Goal: Task Accomplishment & Management: Manage account settings

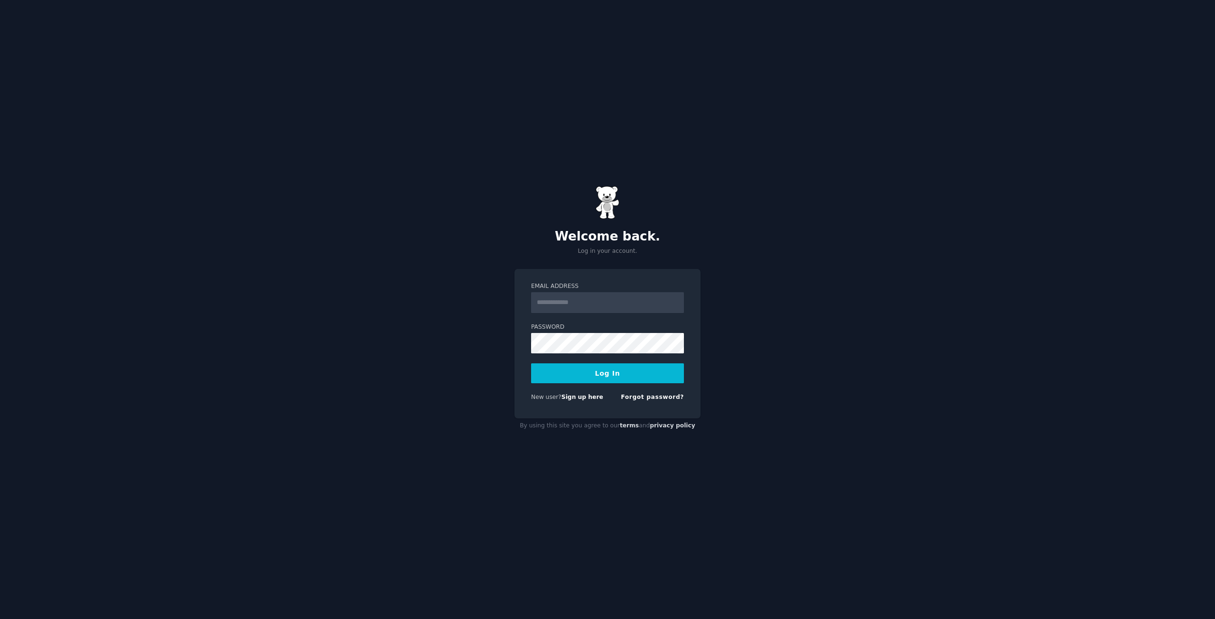
click at [583, 304] on input "Email Address" at bounding box center [607, 302] width 153 height 21
click at [533, 306] on input "Email Address" at bounding box center [607, 302] width 153 height 21
click at [464, 385] on div "Welcome back. Log in your account. Email Address Password Log In New user? Sign…" at bounding box center [607, 309] width 1215 height 619
click at [558, 304] on input "Email Address" at bounding box center [607, 302] width 153 height 21
click at [548, 293] on input "Email Address" at bounding box center [607, 302] width 153 height 21
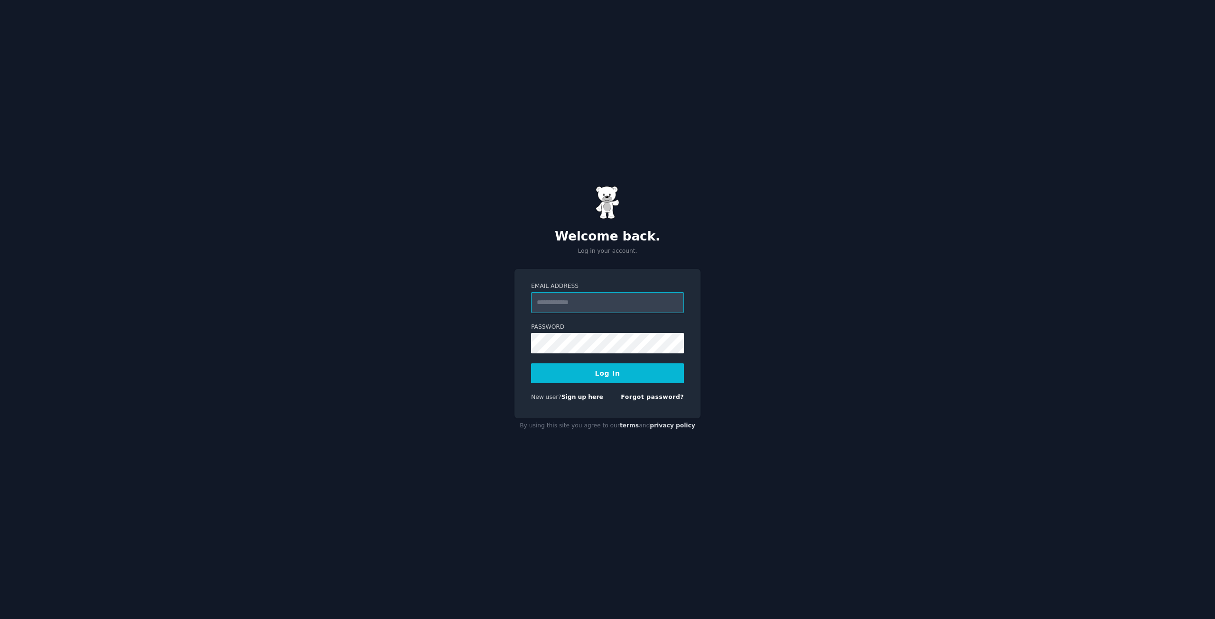
click at [584, 303] on input "Email Address" at bounding box center [607, 302] width 153 height 21
type input "**********"
click at [531, 363] on button "Log In" at bounding box center [607, 373] width 153 height 20
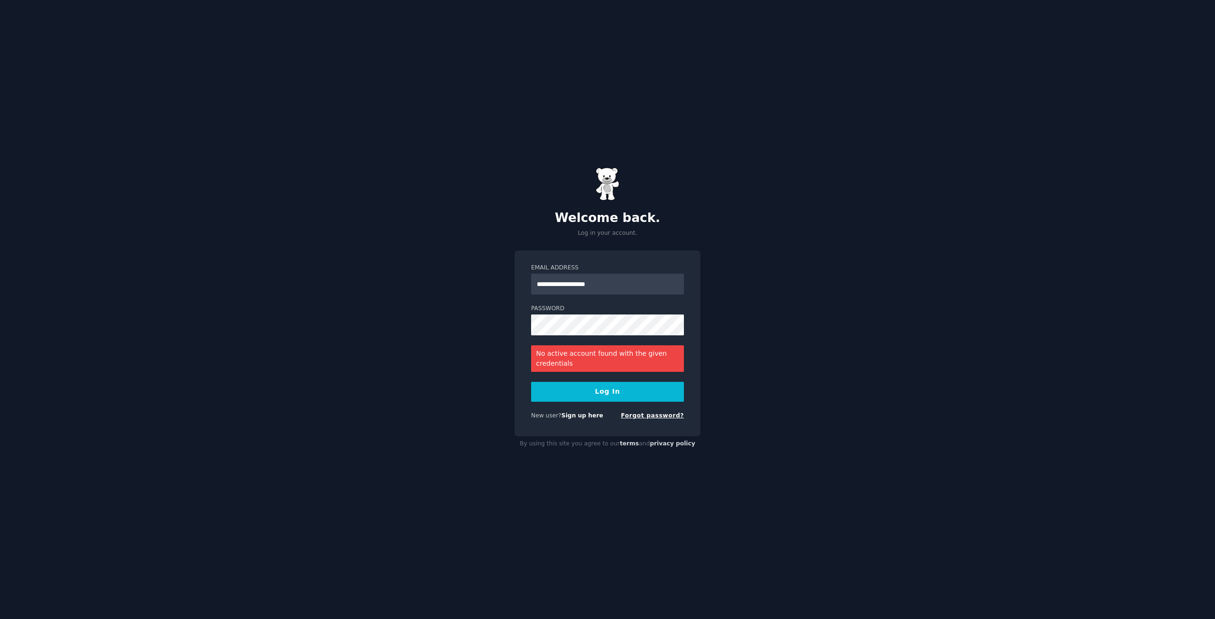
click at [643, 417] on link "Forgot password?" at bounding box center [652, 415] width 63 height 7
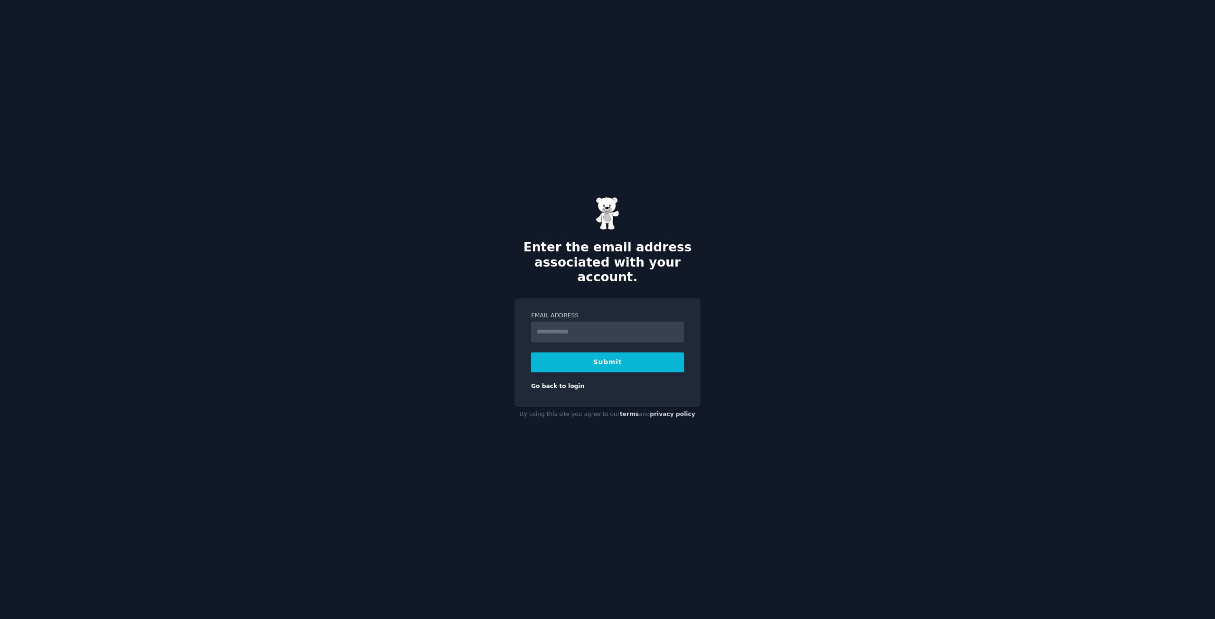
click at [579, 324] on input "Email Address" at bounding box center [607, 332] width 153 height 21
type input "**********"
click at [614, 353] on button "Submit" at bounding box center [607, 363] width 153 height 20
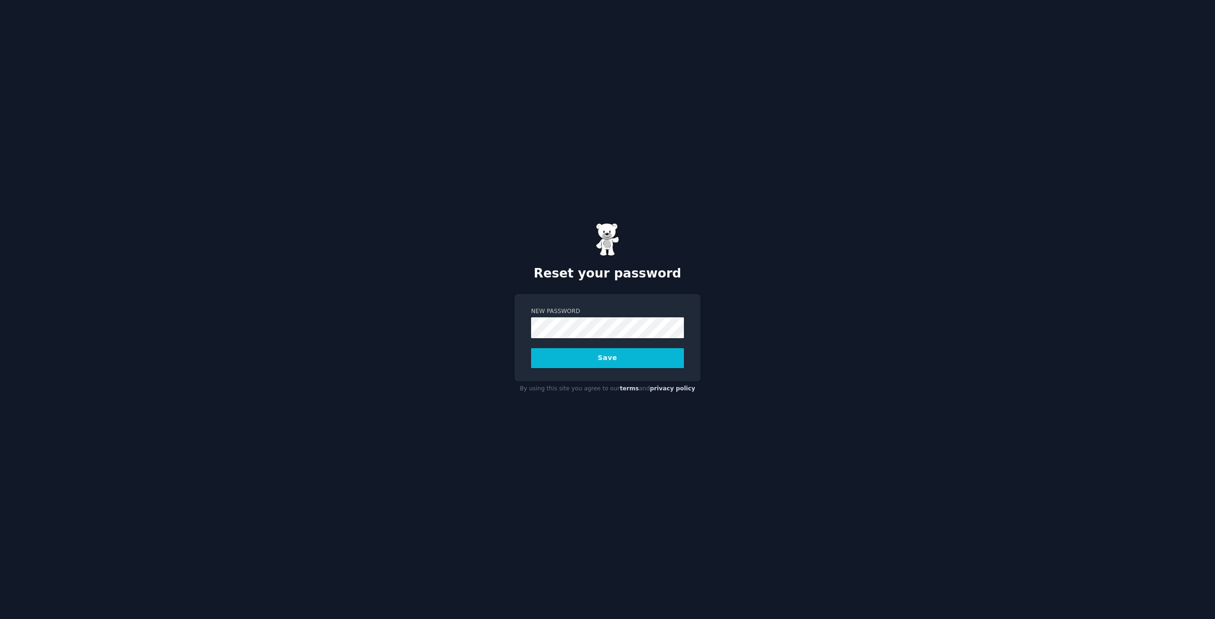
click at [441, 313] on div "Reset your password New Password Save By using this site you agree to our terms…" at bounding box center [607, 309] width 1215 height 619
click at [550, 297] on div "New Password Save" at bounding box center [607, 337] width 186 height 87
click at [562, 362] on button "Save" at bounding box center [607, 358] width 153 height 20
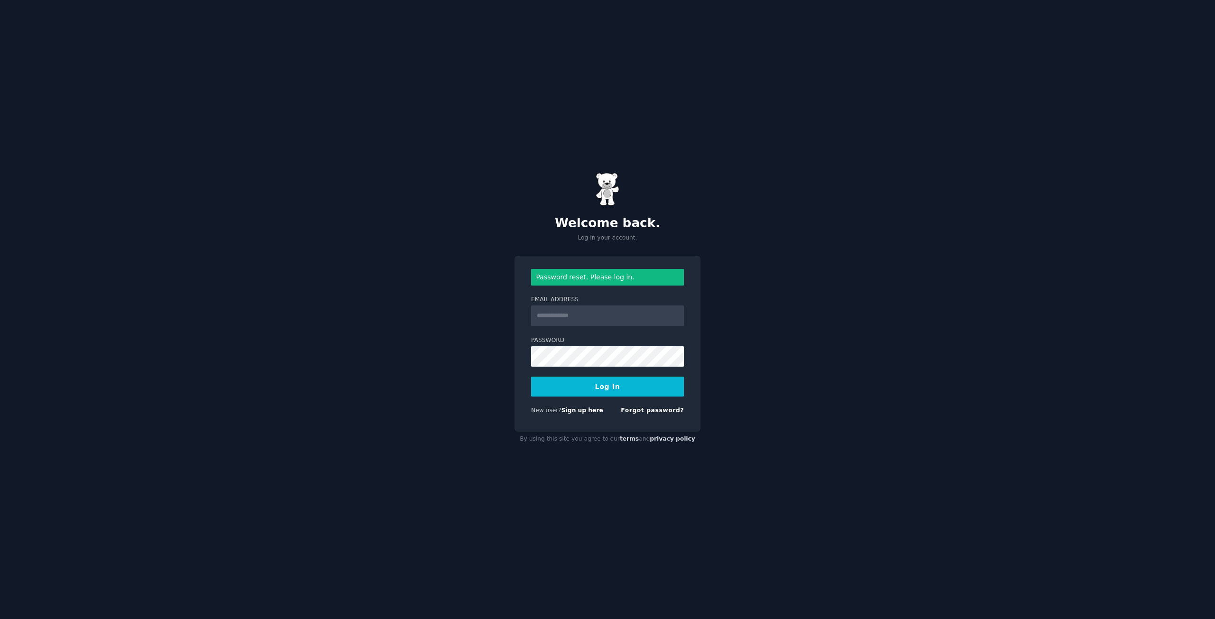
click at [546, 317] on input "Email Address" at bounding box center [607, 316] width 153 height 21
click at [566, 319] on input "Email Address" at bounding box center [607, 316] width 153 height 21
type input "**********"
click at [531, 377] on button "Log In" at bounding box center [607, 387] width 153 height 20
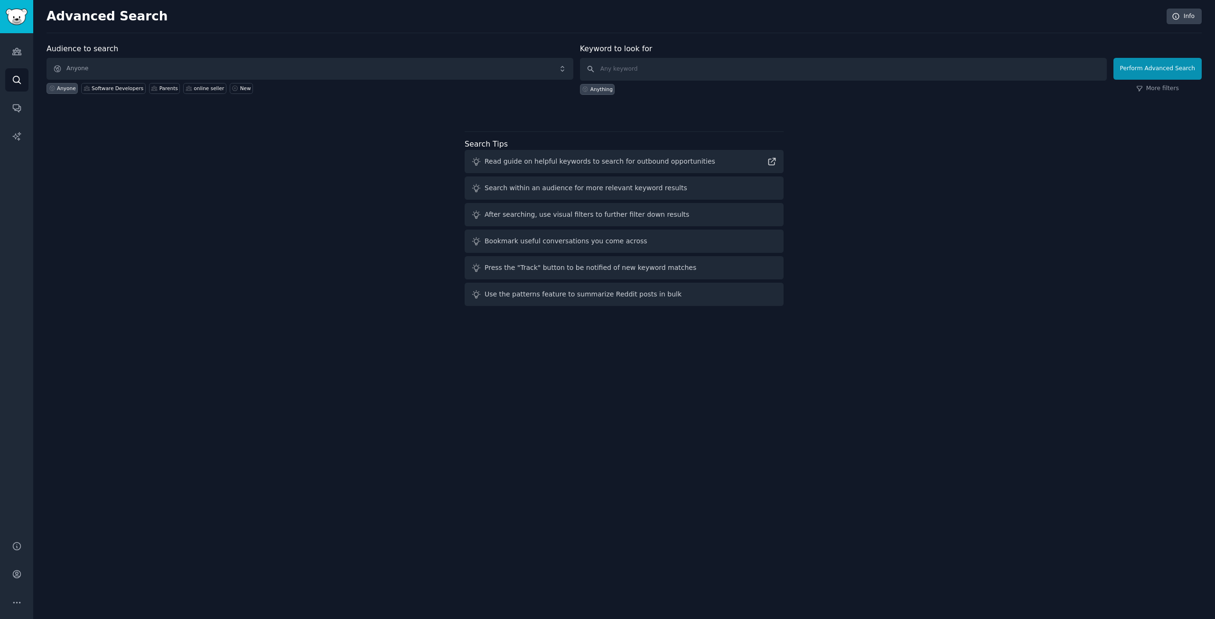
click at [113, 143] on div "Audience to search Anyone Anyone Software Developers Parents online seller New …" at bounding box center [623, 176] width 1155 height 267
click at [17, 47] on icon "Sidebar" at bounding box center [17, 51] width 10 height 10
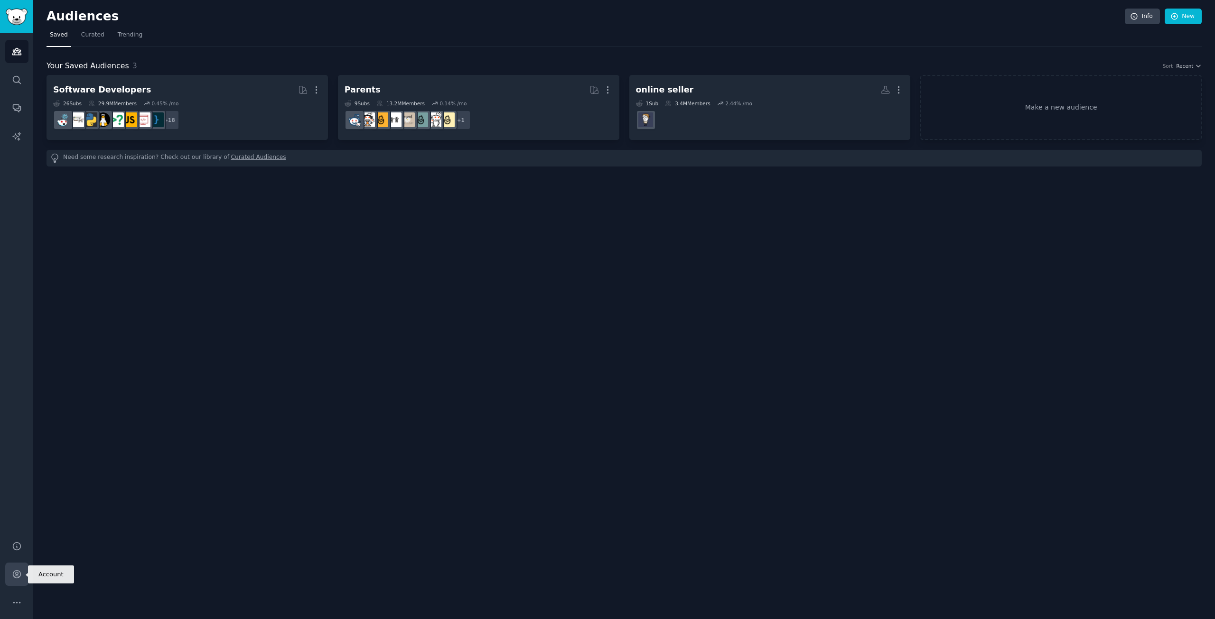
click at [14, 579] on link "Account" at bounding box center [16, 574] width 23 height 23
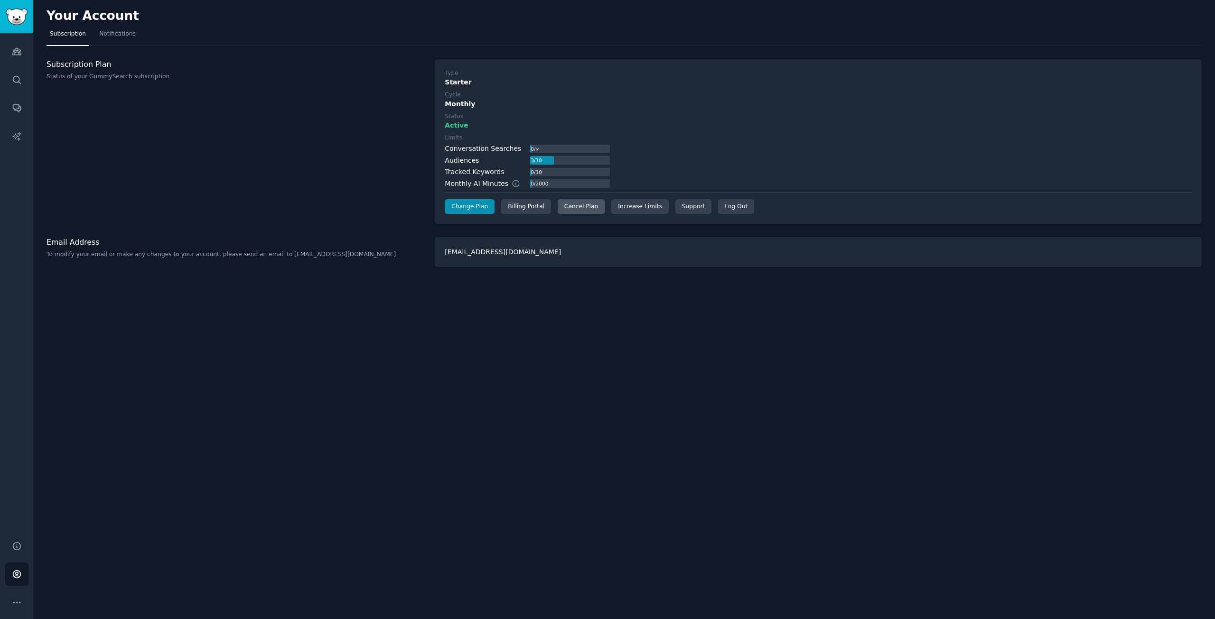
click at [573, 208] on div "Cancel Plan" at bounding box center [580, 206] width 47 height 15
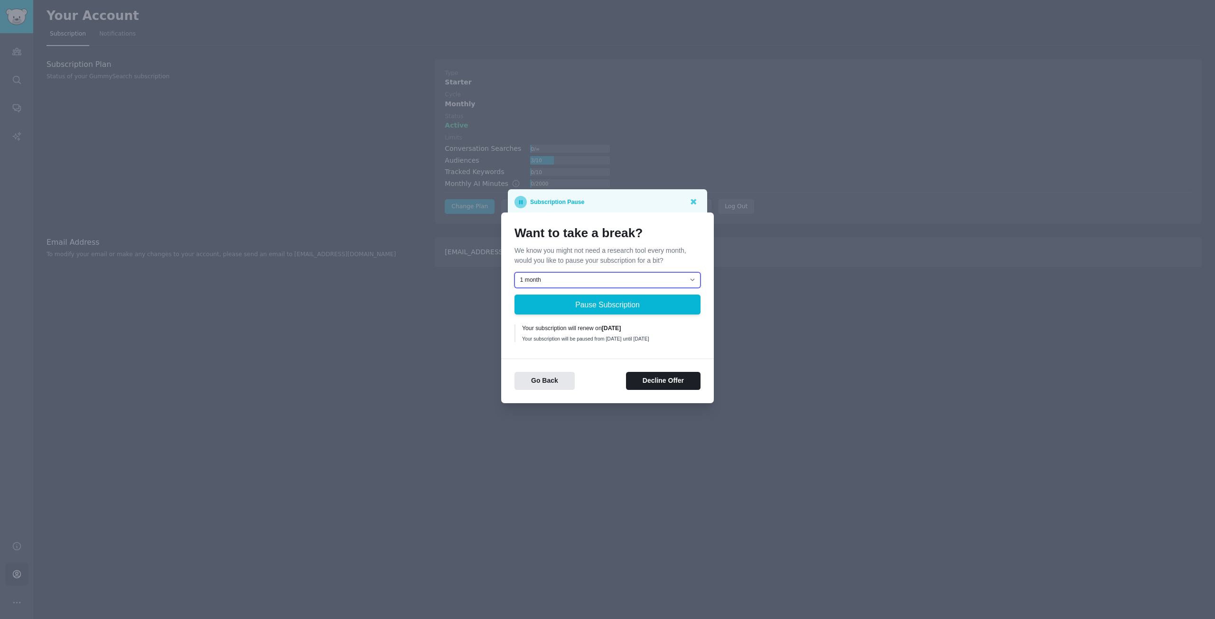
click at [532, 276] on select "1 month 2 months 3 months Choose a custom date to resume" at bounding box center [607, 280] width 186 height 16
click at [559, 276] on select "1 month 2 months 3 months Choose a custom date to resume" at bounding box center [607, 280] width 186 height 16
click at [505, 316] on div "Want to take a break? We know you might not need a research tool every month, w…" at bounding box center [607, 308] width 213 height 191
click at [570, 232] on h1 "Want to take a break?" at bounding box center [607, 233] width 186 height 15
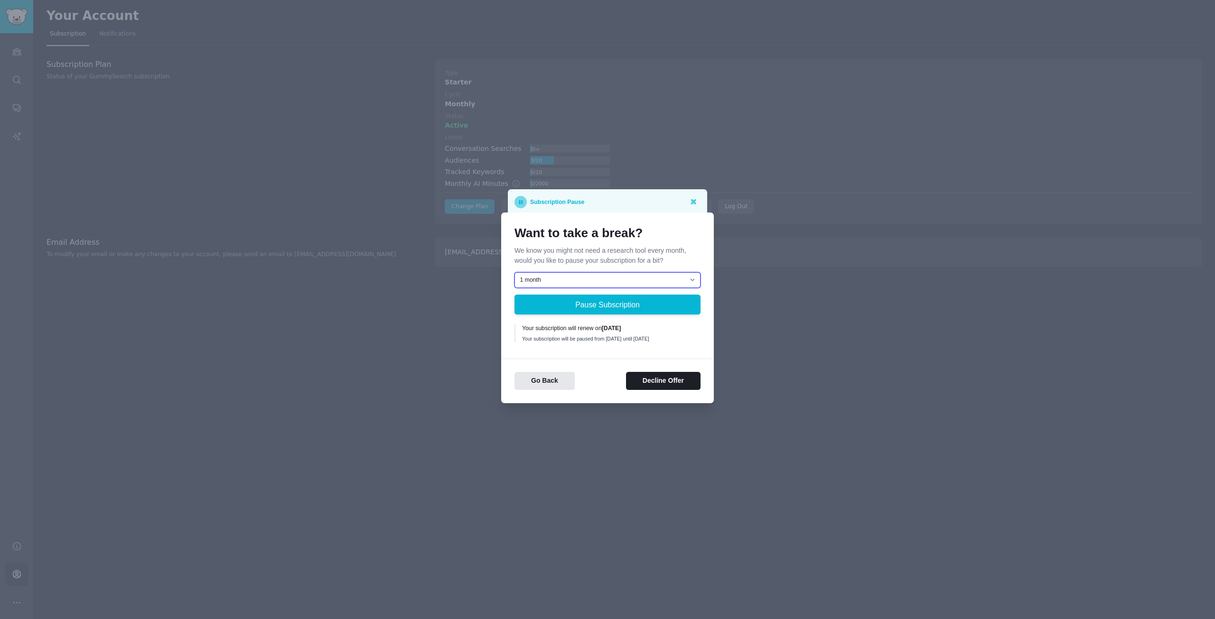
click at [569, 273] on select "1 month 2 months 3 months Choose a custom date to resume" at bounding box center [607, 280] width 186 height 16
click at [514, 272] on select "1 month 2 months 3 months Choose a custom date to resume" at bounding box center [607, 280] width 186 height 16
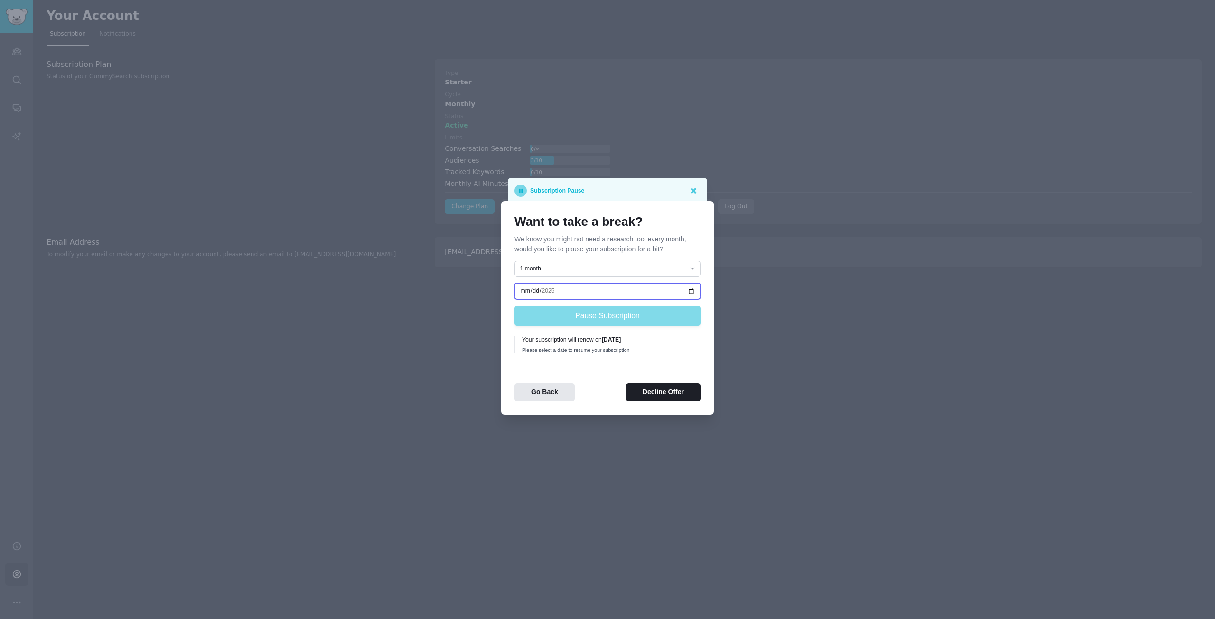
click at [545, 288] on input "date" at bounding box center [607, 291] width 186 height 16
click at [544, 293] on input "date" at bounding box center [607, 291] width 186 height 16
click at [554, 266] on select "1 month 2 months 3 months Choose a custom date to resume" at bounding box center [607, 269] width 186 height 16
select select "[object Object]"
click at [514, 261] on select "1 month 2 months 3 months Choose a custom date to resume" at bounding box center [607, 269] width 186 height 16
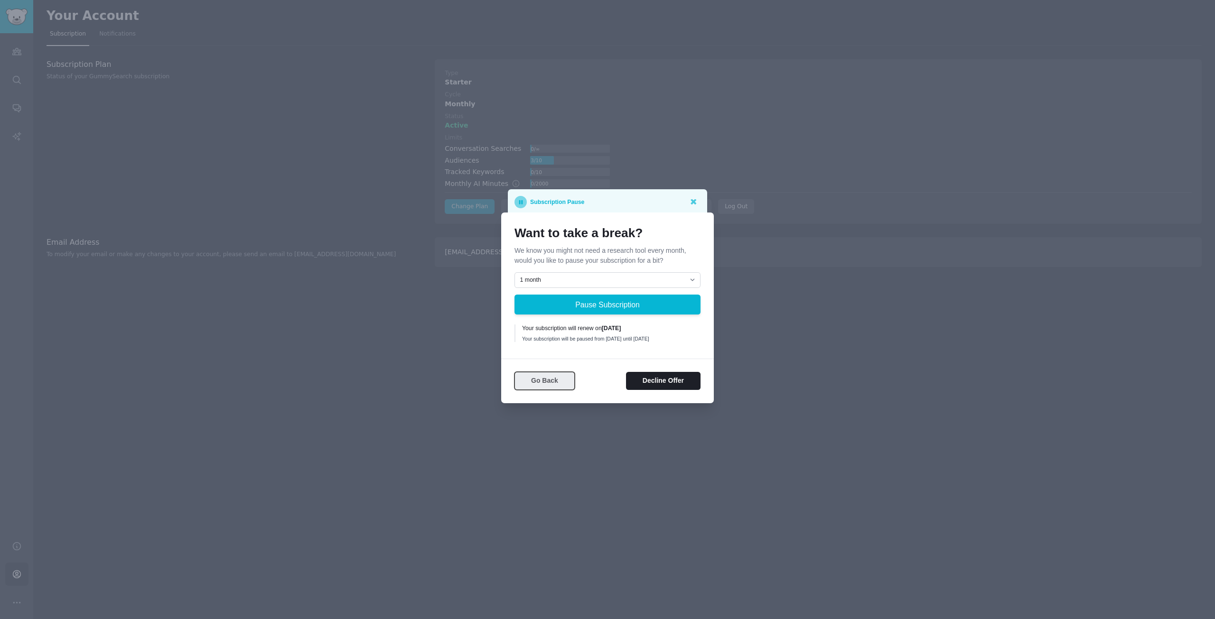
click at [537, 383] on button "Go Back" at bounding box center [544, 381] width 60 height 19
click at [545, 387] on button "Go Back" at bounding box center [544, 381] width 60 height 19
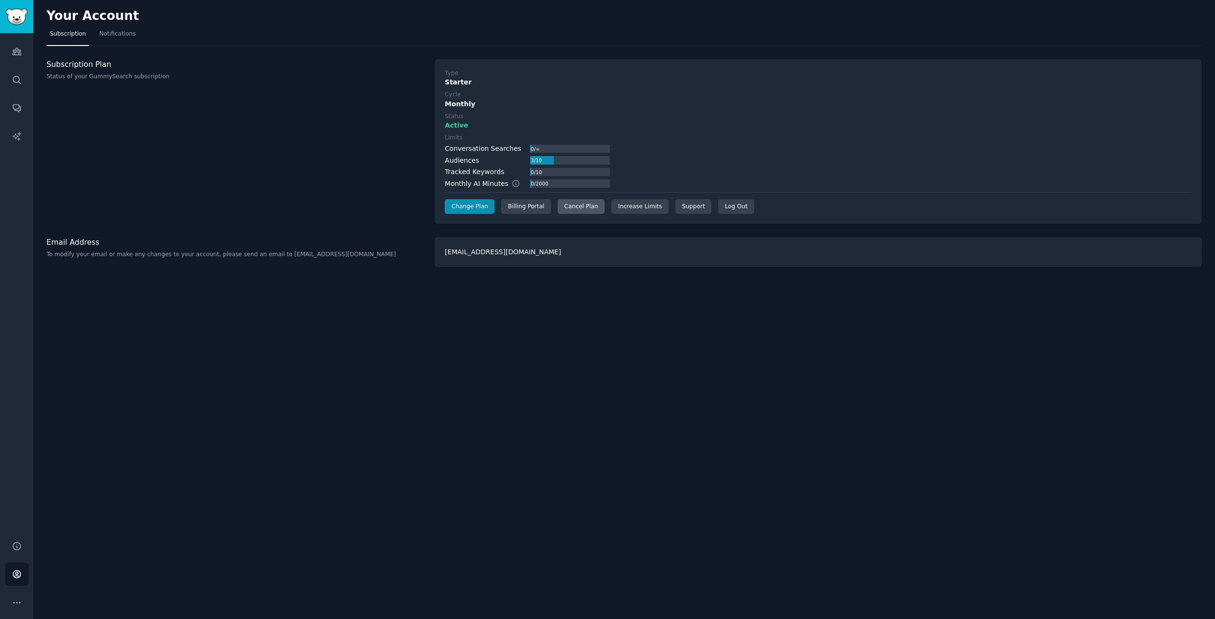
click at [572, 211] on div "Cancel Plan" at bounding box center [580, 206] width 47 height 15
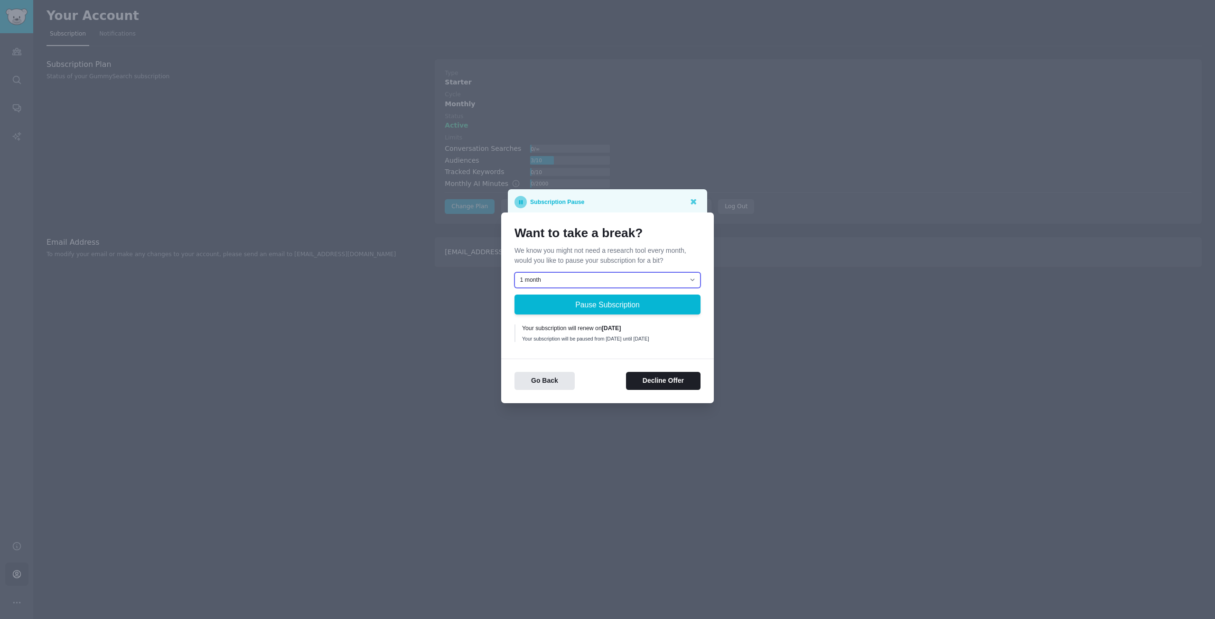
click at [572, 277] on select "1 month 2 months 3 months Choose a custom date to resume" at bounding box center [607, 280] width 186 height 16
select select "[object Object]"
click at [514, 272] on select "1 month 2 months 3 months Choose a custom date to resume" at bounding box center [607, 280] width 186 height 16
click at [563, 279] on select "1 month 2 months 3 months Choose a custom date to resume" at bounding box center [607, 280] width 186 height 16
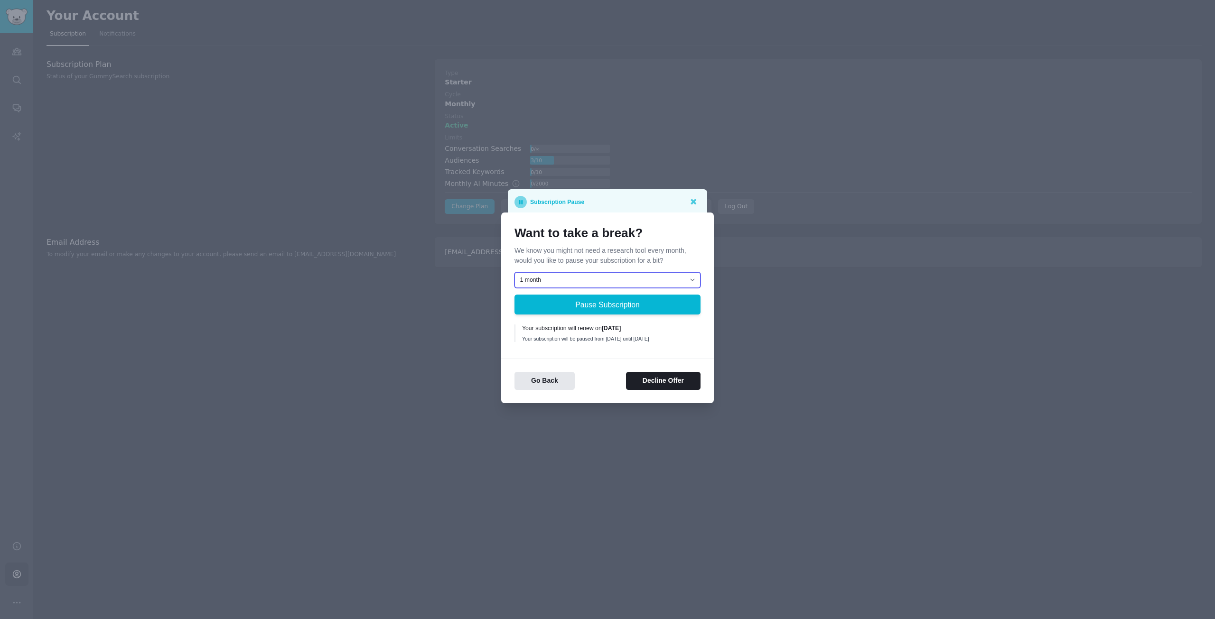
click at [563, 279] on select "1 month 2 months 3 months Choose a custom date to resume" at bounding box center [607, 280] width 186 height 16
click at [597, 358] on div "Want to take a break? We know you might not need a research tool every month, w…" at bounding box center [607, 308] width 213 height 191
click at [655, 381] on button "Decline Offer" at bounding box center [663, 381] width 74 height 19
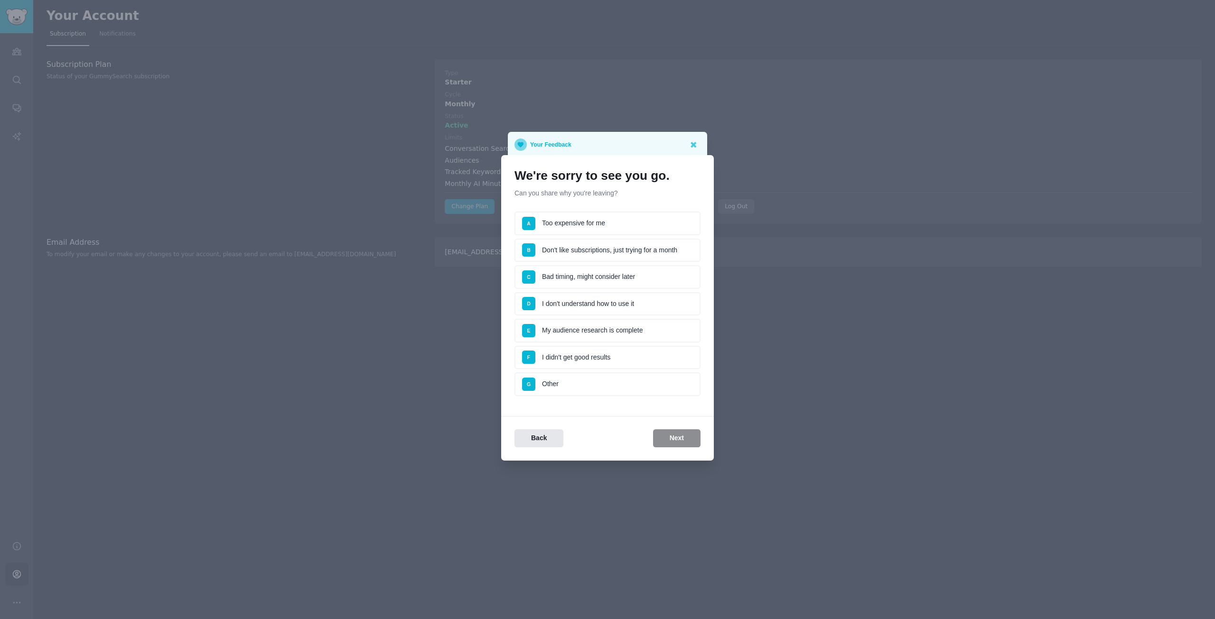
click at [561, 306] on li "D I don't understand how to use it" at bounding box center [607, 304] width 186 height 24
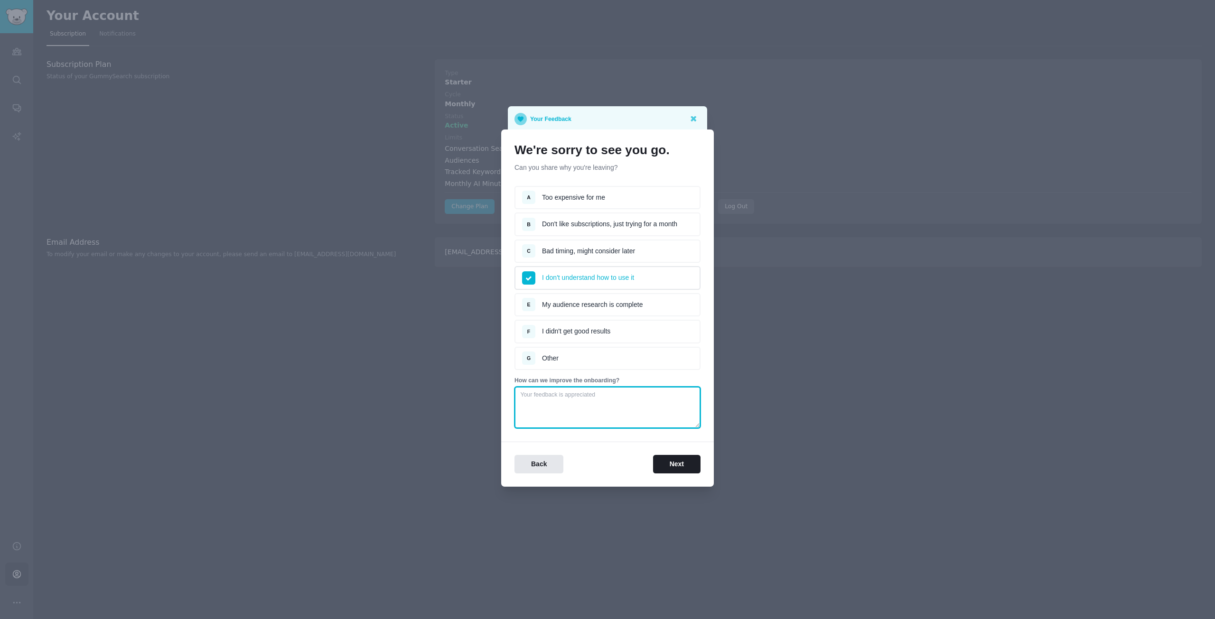
click at [585, 412] on textarea at bounding box center [607, 408] width 186 height 42
click at [567, 279] on li "I don't understand how to use it" at bounding box center [607, 278] width 186 height 24
click at [528, 272] on span at bounding box center [528, 277] width 13 height 13
click at [672, 463] on button "Next" at bounding box center [676, 464] width 47 height 19
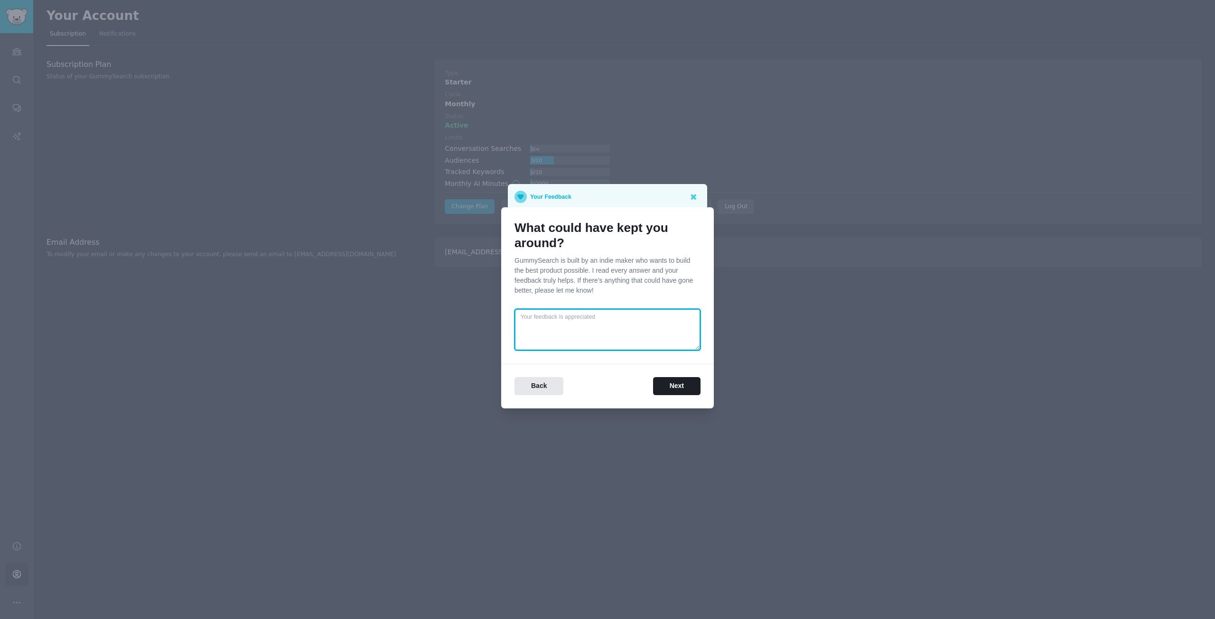
click at [579, 336] on textarea at bounding box center [607, 330] width 186 height 42
click at [676, 389] on button "Next" at bounding box center [676, 386] width 47 height 19
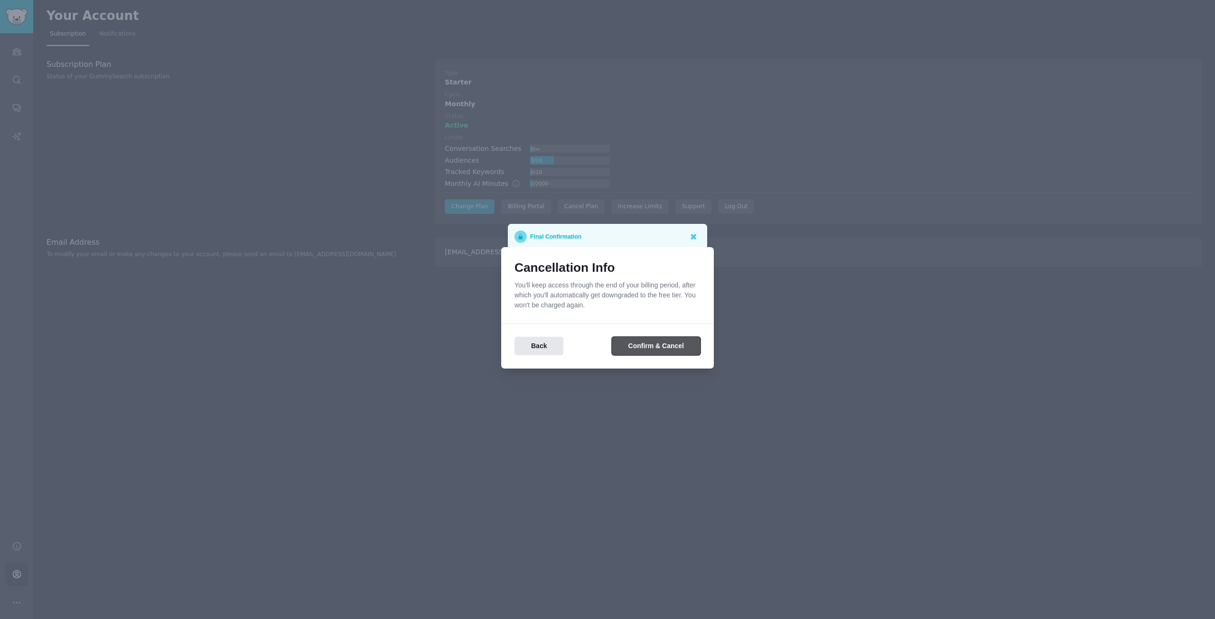
click at [632, 348] on button "Confirm & Cancel" at bounding box center [656, 346] width 89 height 19
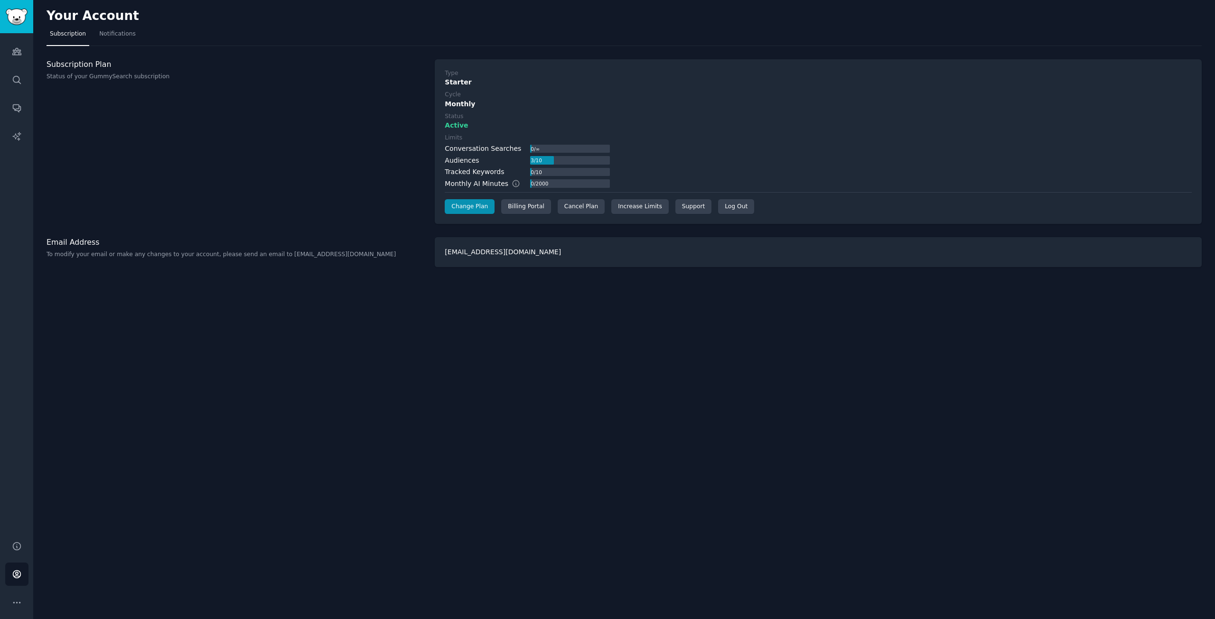
click at [337, 156] on div "Subscription Plan Status of your GummySearch subscription" at bounding box center [235, 141] width 378 height 165
